Goal: Find contact information: Find contact information

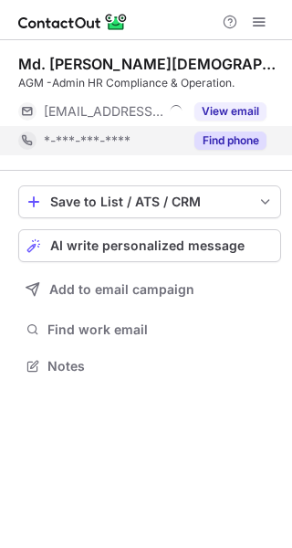
scroll to position [8, 9]
click at [217, 136] on button "Find phone" at bounding box center [231, 141] width 72 height 18
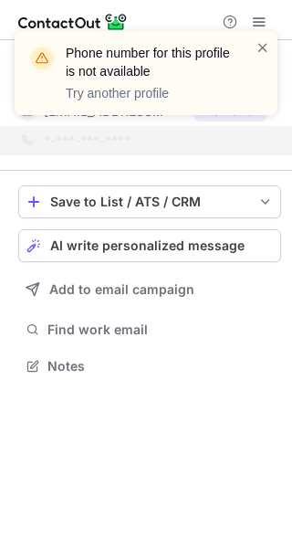
click at [157, 153] on div "*-***-***-****" at bounding box center [142, 140] width 249 height 29
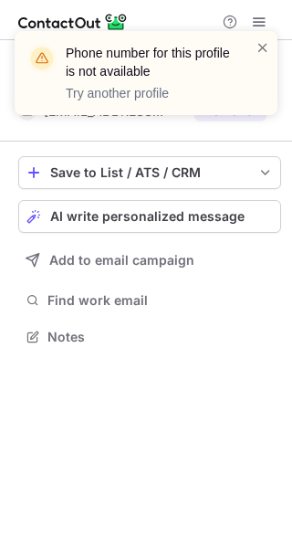
scroll to position [323, 292]
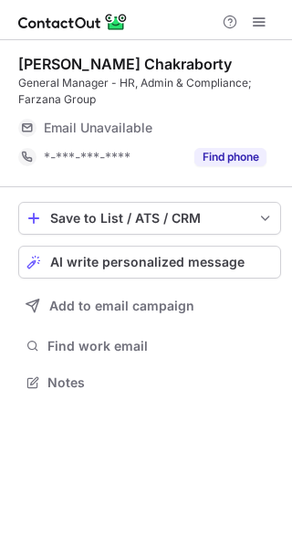
scroll to position [369, 292]
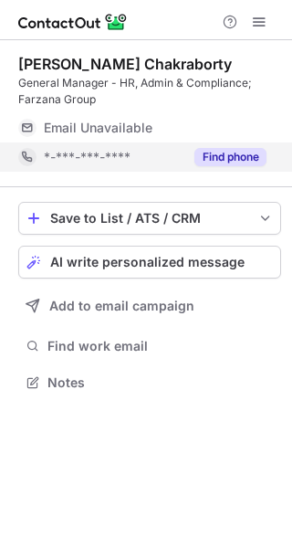
click at [236, 160] on button "Find phone" at bounding box center [231, 157] width 72 height 18
